Goal: Task Accomplishment & Management: Use online tool/utility

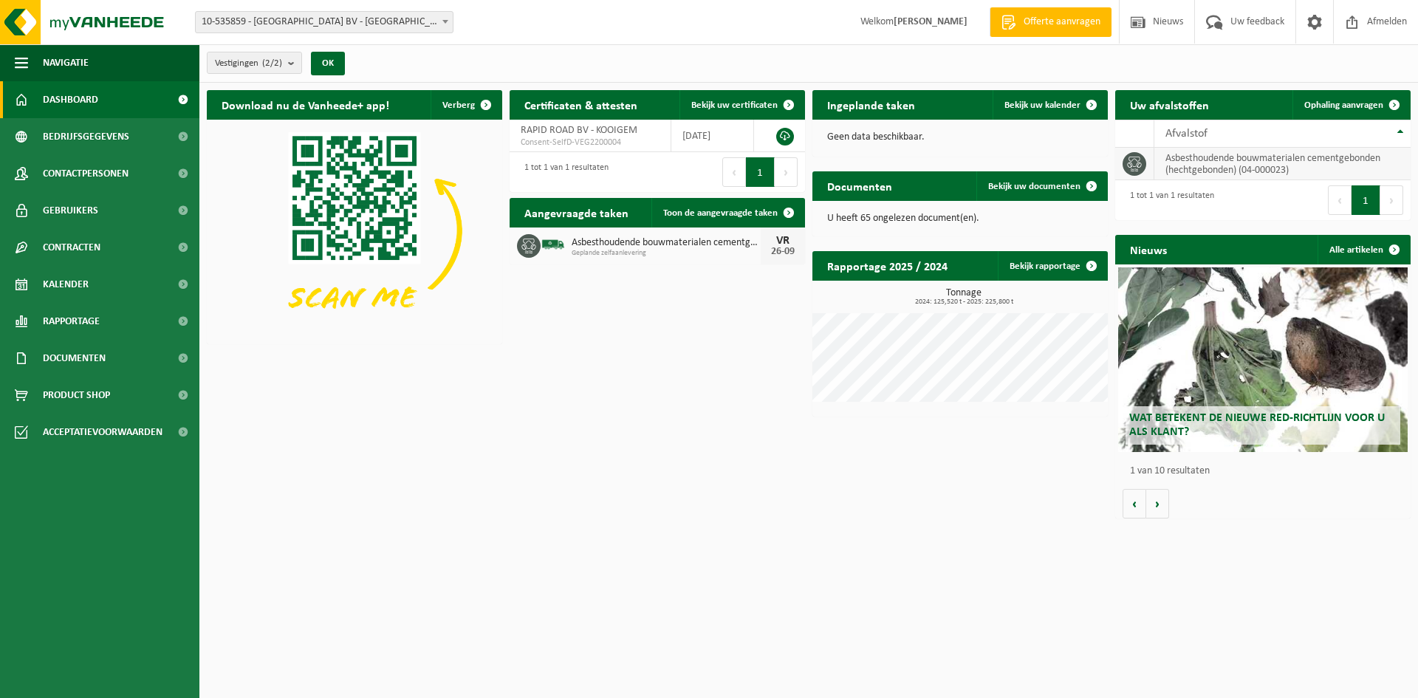
click at [1207, 166] on td "asbesthoudende bouwmaterialen cementgebonden (hechtgebonden) (04-000023)" at bounding box center [1283, 164] width 256 height 33
click at [1342, 100] on span "Ophaling aanvragen" at bounding box center [1344, 105] width 79 height 10
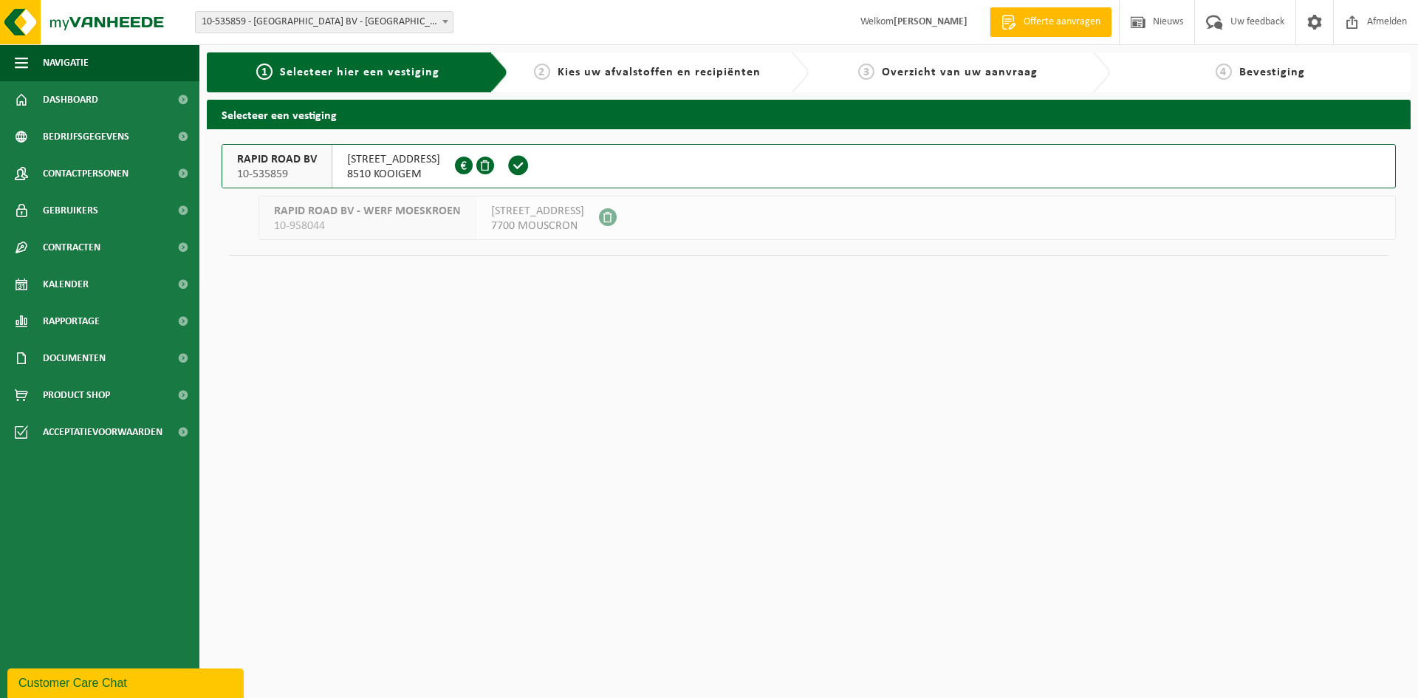
click at [378, 165] on span "[STREET_ADDRESS]" at bounding box center [393, 159] width 93 height 15
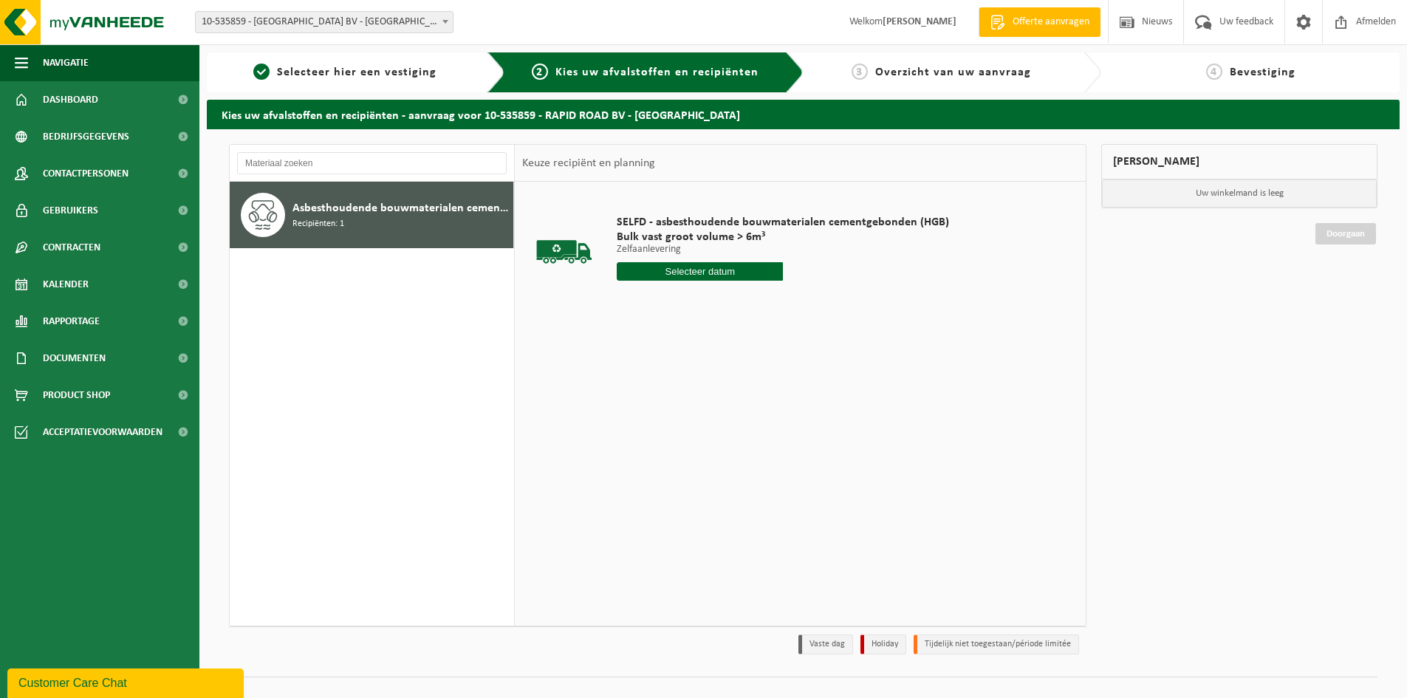
click at [696, 273] on input "text" at bounding box center [700, 271] width 166 height 18
click at [623, 457] on div "29" at bounding box center [631, 450] width 26 height 24
type input "Van 2025-09-29"
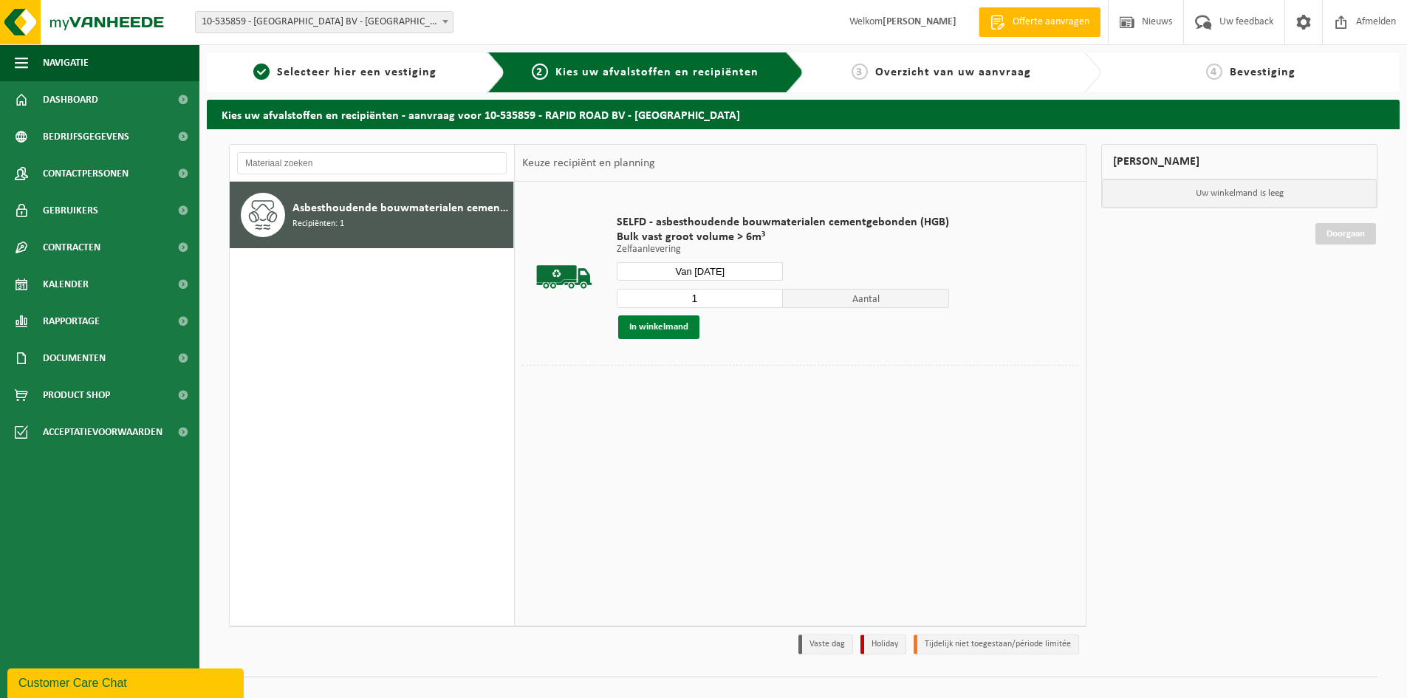
click at [669, 328] on button "In winkelmand" at bounding box center [658, 327] width 81 height 24
